Goal: Transaction & Acquisition: Purchase product/service

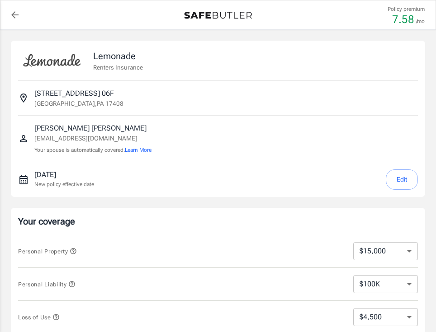
select select "15000"
select select "500"
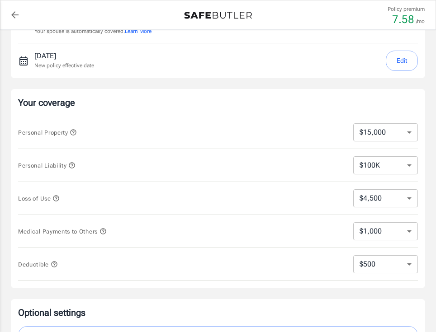
scroll to position [120, 0]
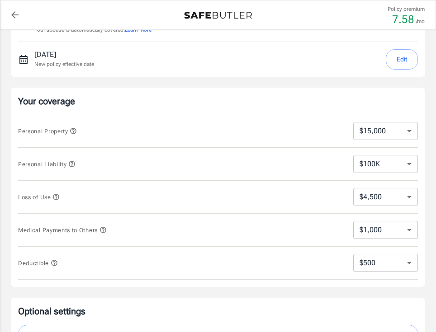
click at [375, 140] on div "Personal Property $10,000 $15,000 $20,000 $25,000 $30,000 $40,000 $50,000 $100K…" at bounding box center [217, 131] width 399 height 33
select select "25000"
select select "7500"
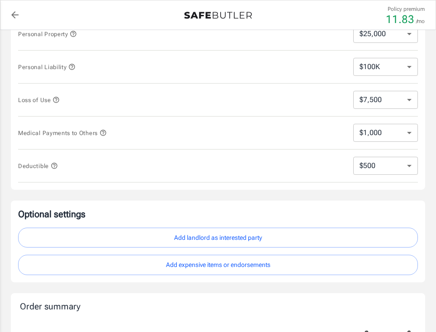
scroll to position [207, 0]
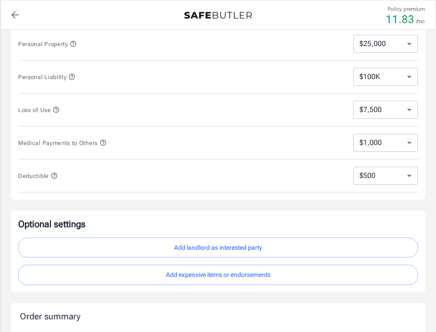
click at [58, 110] on icon "button" at bounding box center [55, 109] width 7 height 7
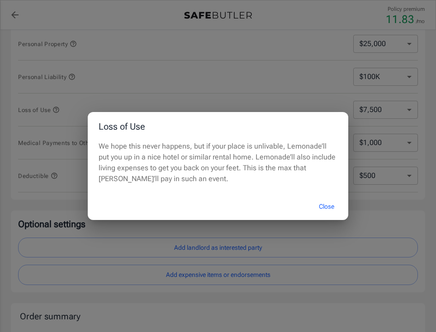
click at [327, 208] on button "Close" at bounding box center [326, 206] width 36 height 19
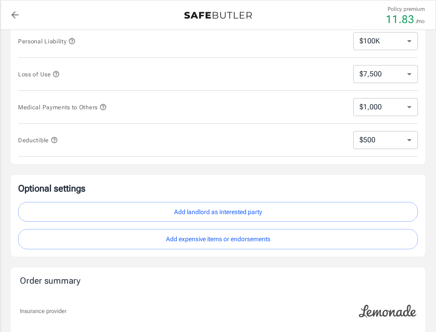
scroll to position [244, 0]
click at [300, 211] on button "Add landlord as interested party" at bounding box center [217, 211] width 399 height 20
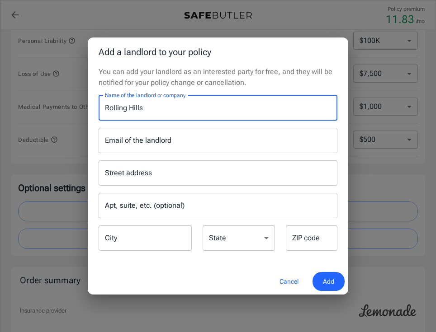
type input "Rolling Hills"
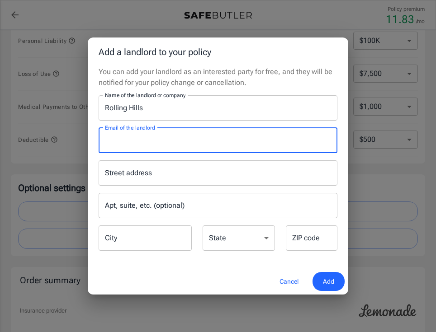
click at [188, 139] on input "Email of the landlord" at bounding box center [217, 140] width 239 height 25
paste input "Subject: Colton – Check-In & Appreciation"
drag, startPoint x: 253, startPoint y: 134, endPoint x: 77, endPoint y: 136, distance: 175.8
click at [77, 136] on div "Add a landlord to your policy You can add your landlord as an interested party …" at bounding box center [218, 166] width 436 height 332
drag, startPoint x: 251, startPoint y: 140, endPoint x: 123, endPoint y: 140, distance: 128.3
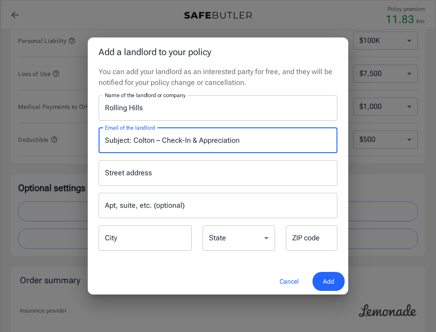
click at [123, 140] on input "Subject: Colton – Check-In & Appreciation" at bounding box center [217, 140] width 239 height 25
type input "S"
click at [130, 141] on input "Email of the landlord" at bounding box center [217, 140] width 239 height 25
paste input "[EMAIL_ADDRESS][DOMAIN_NAME]"
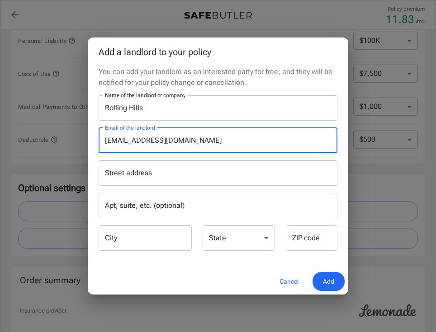
type input "[EMAIL_ADDRESS][DOMAIN_NAME]"
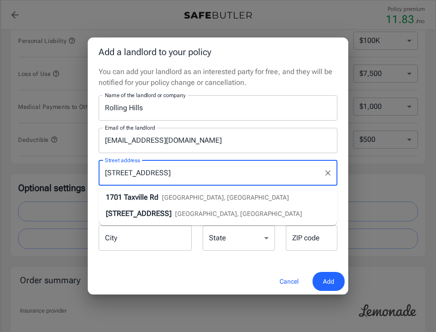
click at [163, 197] on div "1701 Taxville Rd York, PA" at bounding box center [197, 197] width 183 height 11
type input "1701 Taxville Rd"
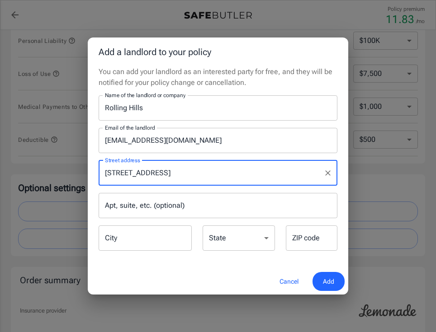
type input "York"
select select "PA"
type input "17408"
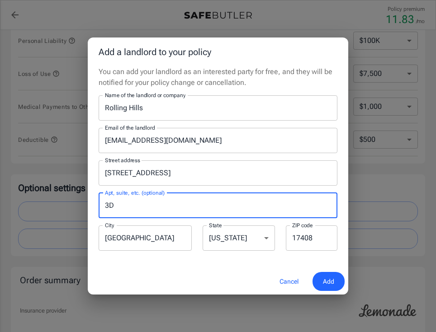
type input "3D"
click at [327, 283] on span "Add" at bounding box center [328, 281] width 11 height 11
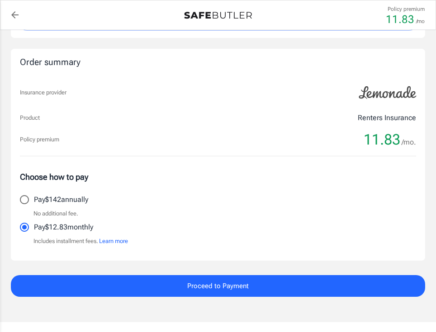
scroll to position [549, 0]
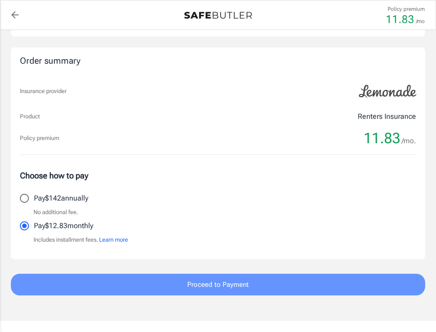
click at [169, 274] on button "Proceed to Payment" at bounding box center [218, 285] width 414 height 22
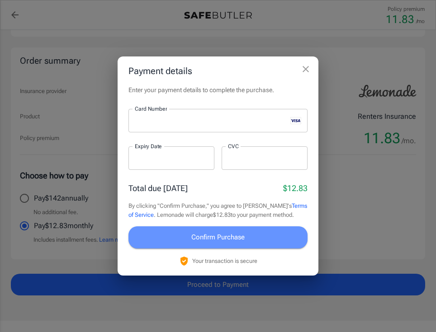
click at [263, 235] on button "Confirm Purchase" at bounding box center [217, 237] width 179 height 22
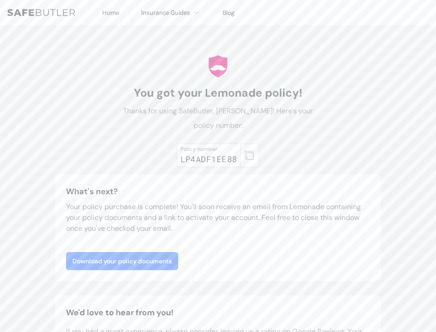
click at [169, 252] on link "Download your policy documents" at bounding box center [122, 261] width 112 height 18
